Goal: Transaction & Acquisition: Purchase product/service

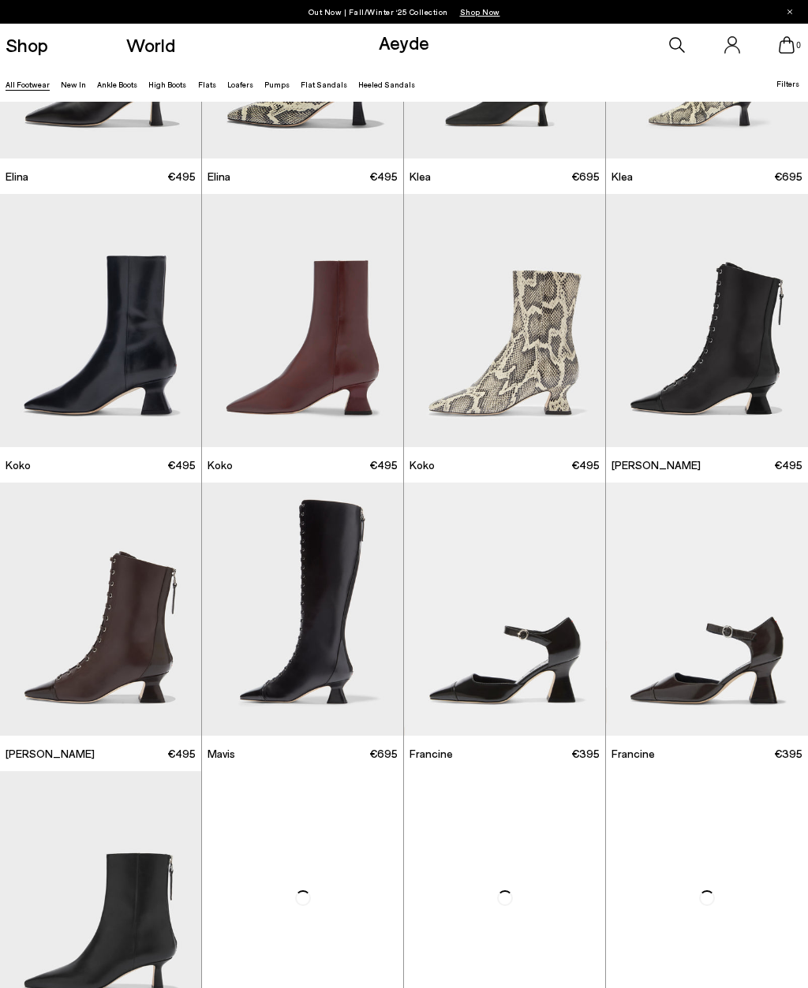
scroll to position [1714, 0]
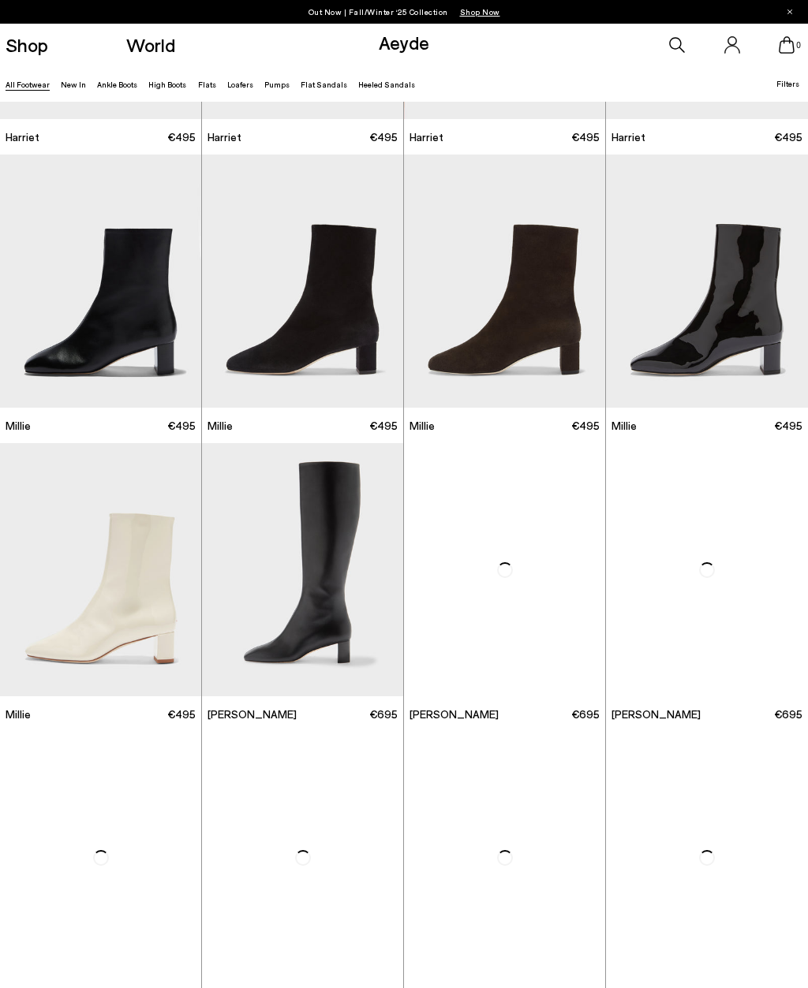
scroll to position [4854, 0]
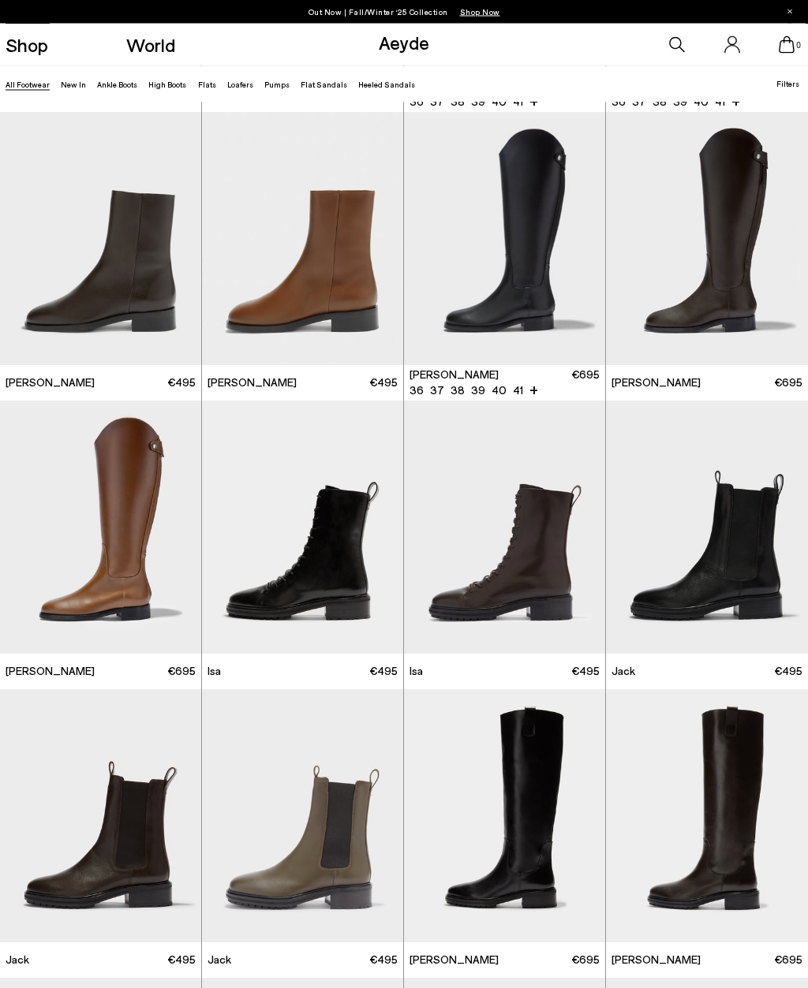
scroll to position [6631, 0]
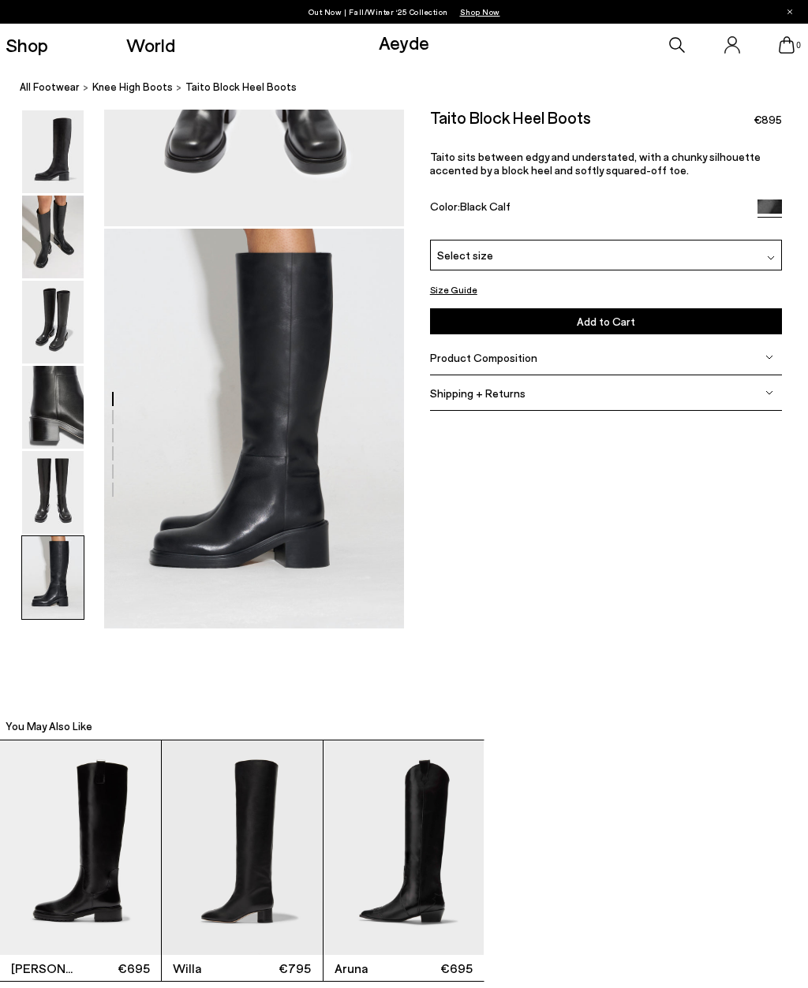
scroll to position [1893, 0]
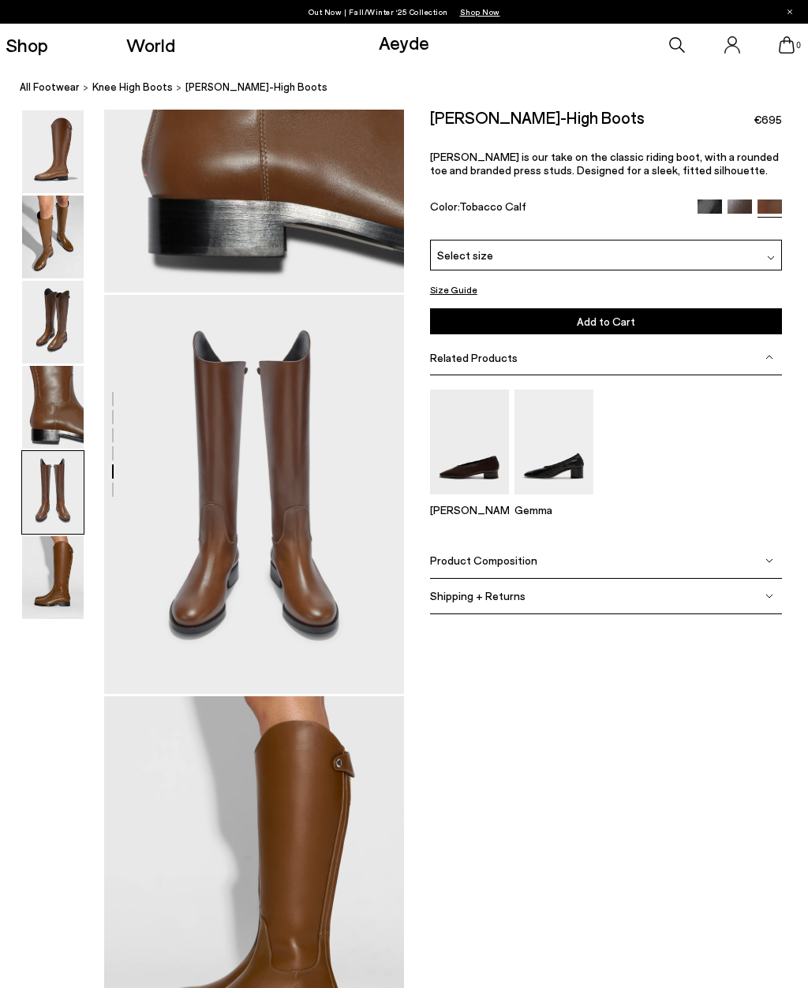
scroll to position [1422, 0]
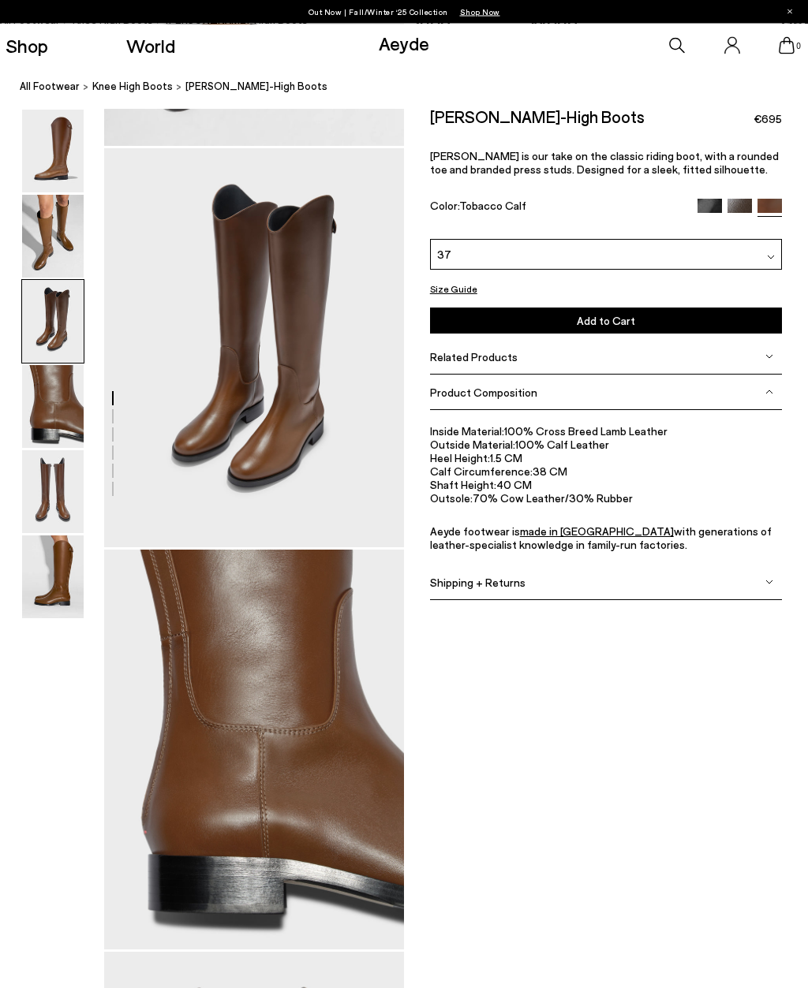
scroll to position [738, 0]
